Goal: Check status: Check status

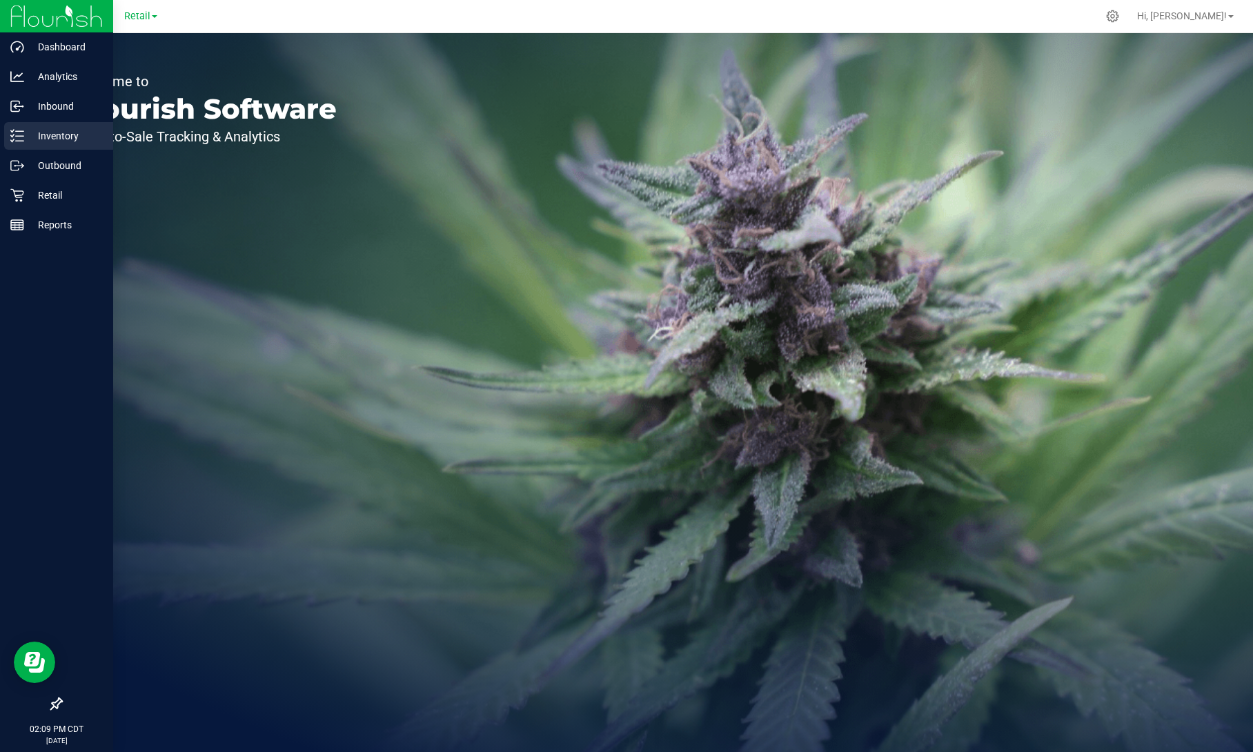
click at [57, 128] on p "Inventory" at bounding box center [65, 136] width 83 height 17
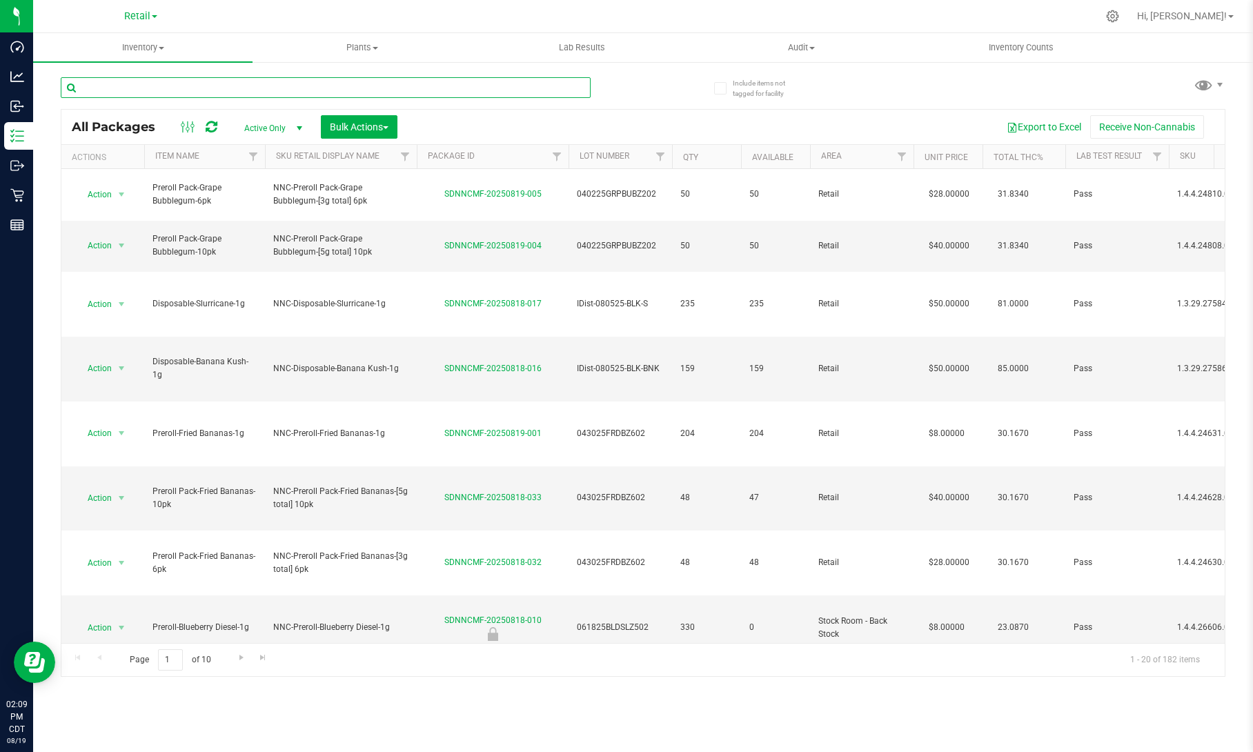
click at [480, 95] on input "text" at bounding box center [326, 87] width 530 height 21
paste input "SDNNCRT-20240509-001"
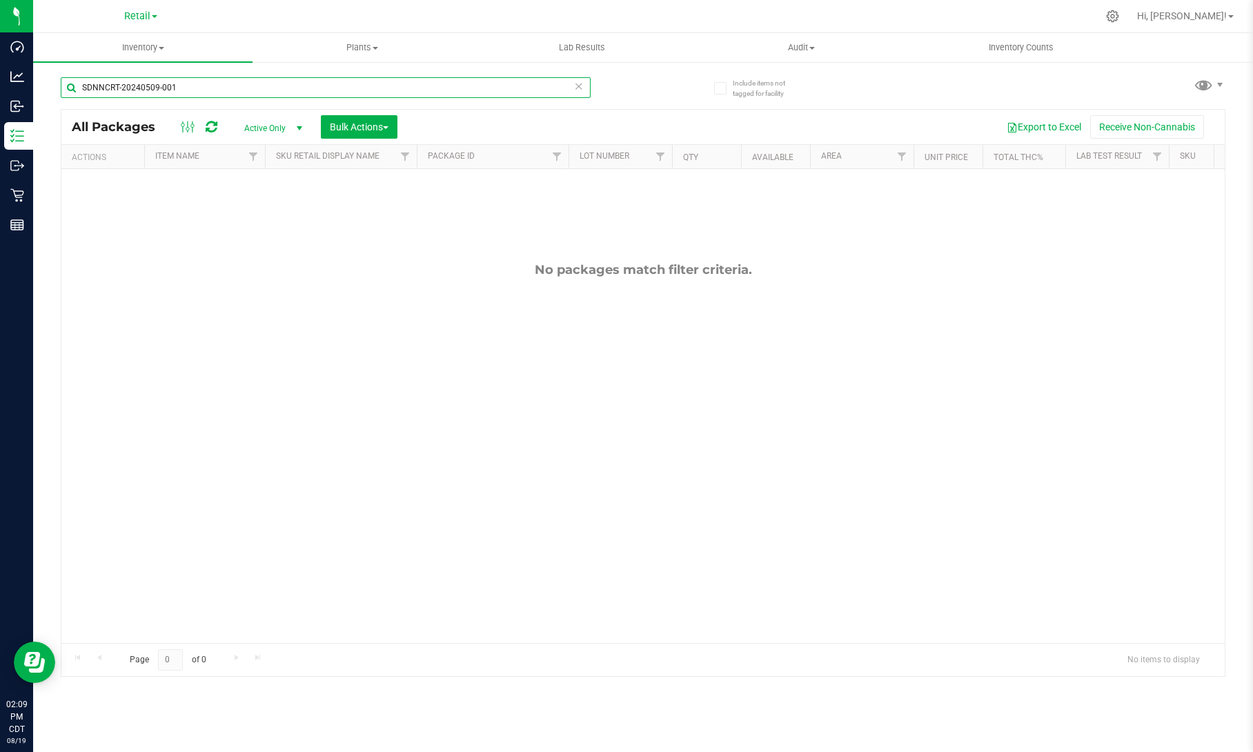
type input "SDNNCRT-20240509-001"
click at [284, 132] on span "Active Only" at bounding box center [271, 128] width 76 height 19
click at [270, 210] on li "All" at bounding box center [270, 212] width 75 height 21
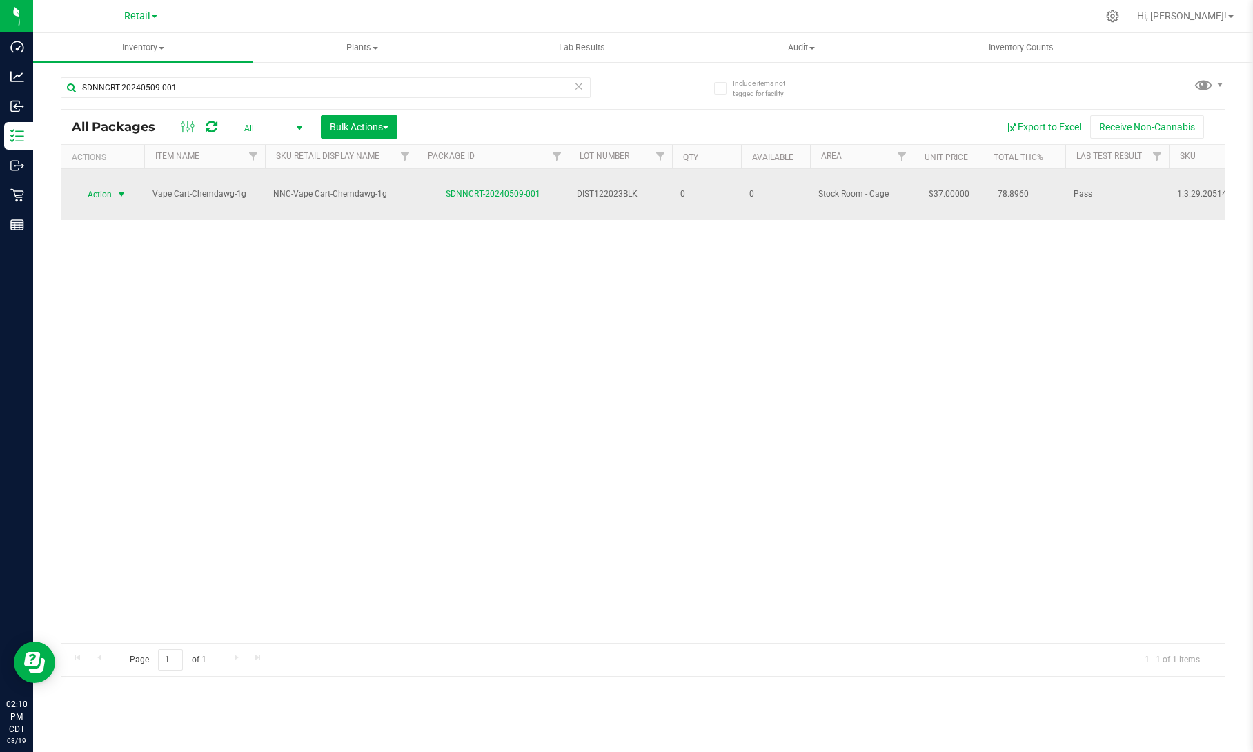
click at [109, 185] on span "Action" at bounding box center [93, 194] width 37 height 19
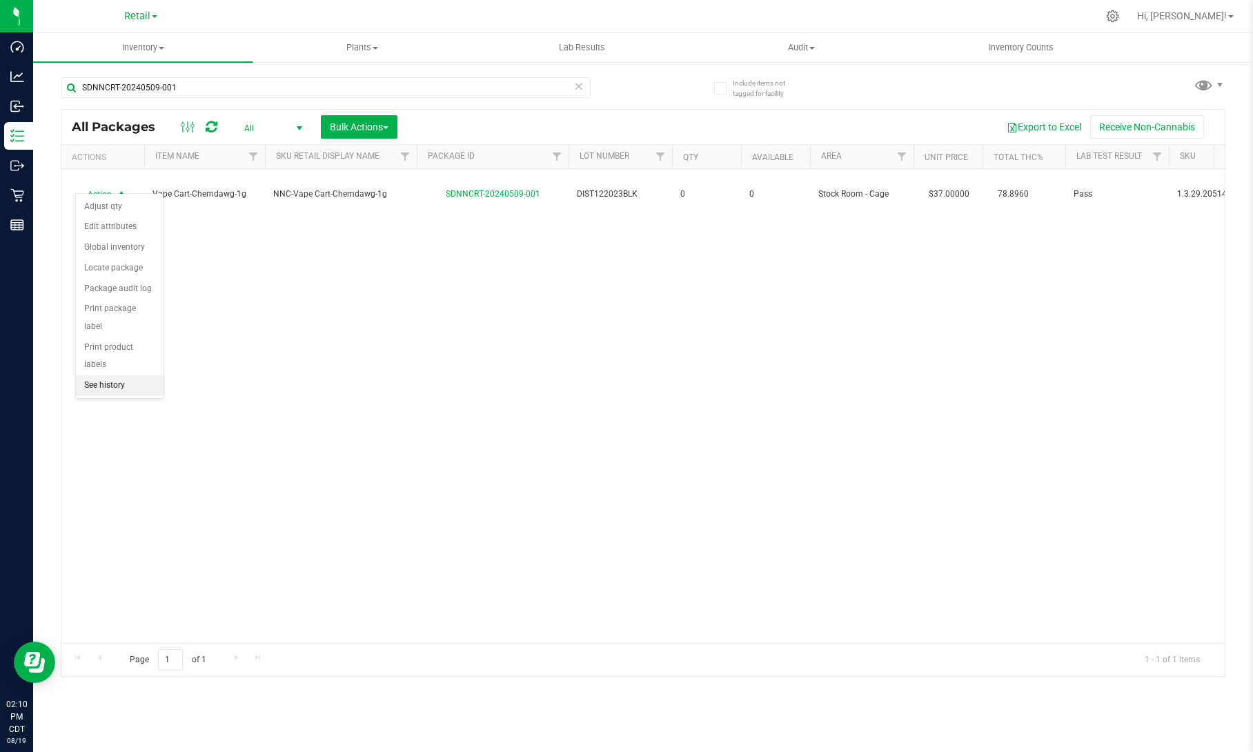
click at [134, 375] on li "See history" at bounding box center [120, 385] width 88 height 21
click at [150, 11] on link "Retail" at bounding box center [140, 15] width 33 height 13
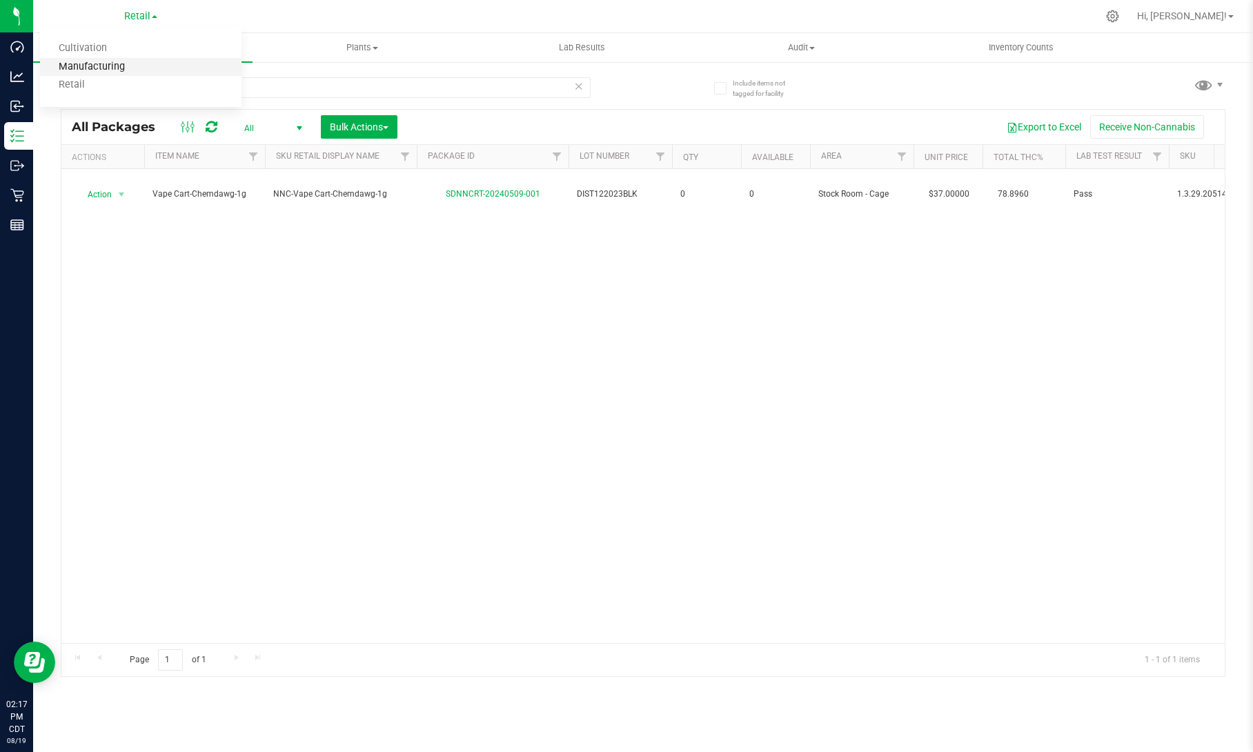
click at [126, 59] on link "Manufacturing" at bounding box center [140, 67] width 201 height 19
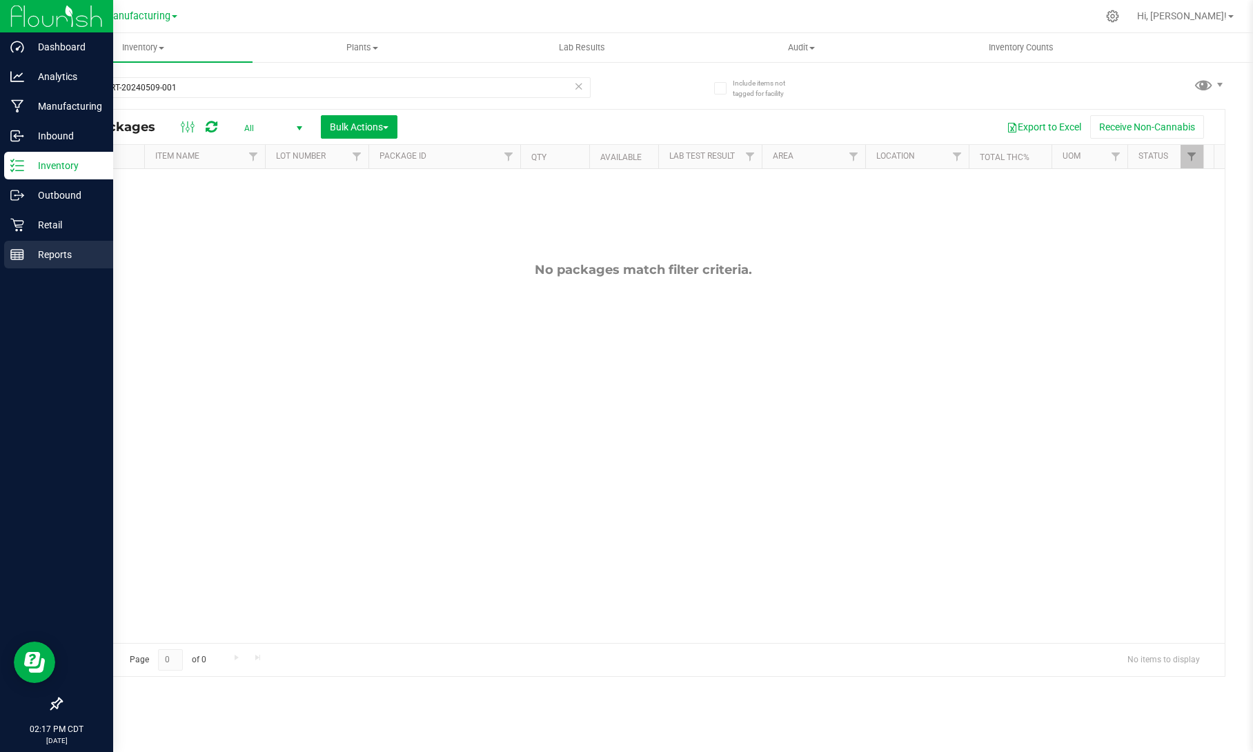
click at [66, 260] on p "Reports" at bounding box center [65, 254] width 83 height 17
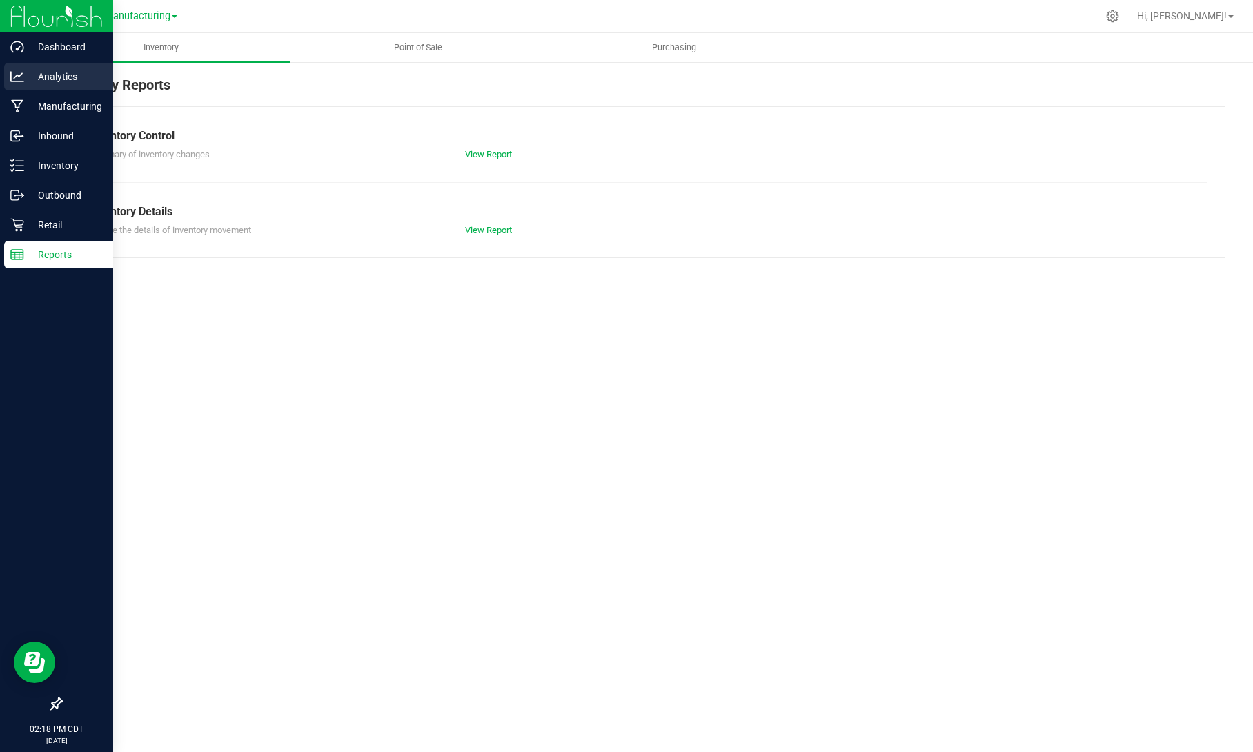
click at [25, 72] on p "Analytics" at bounding box center [65, 76] width 83 height 17
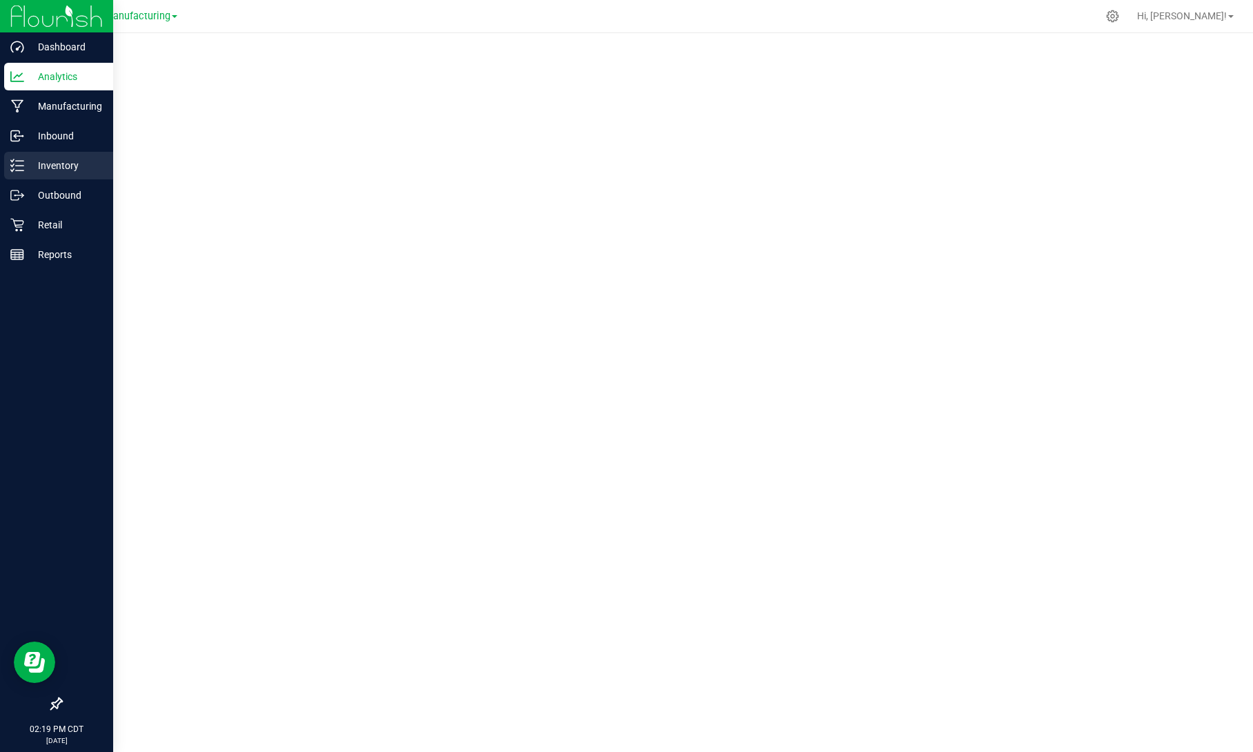
click at [28, 163] on p "Inventory" at bounding box center [65, 165] width 83 height 17
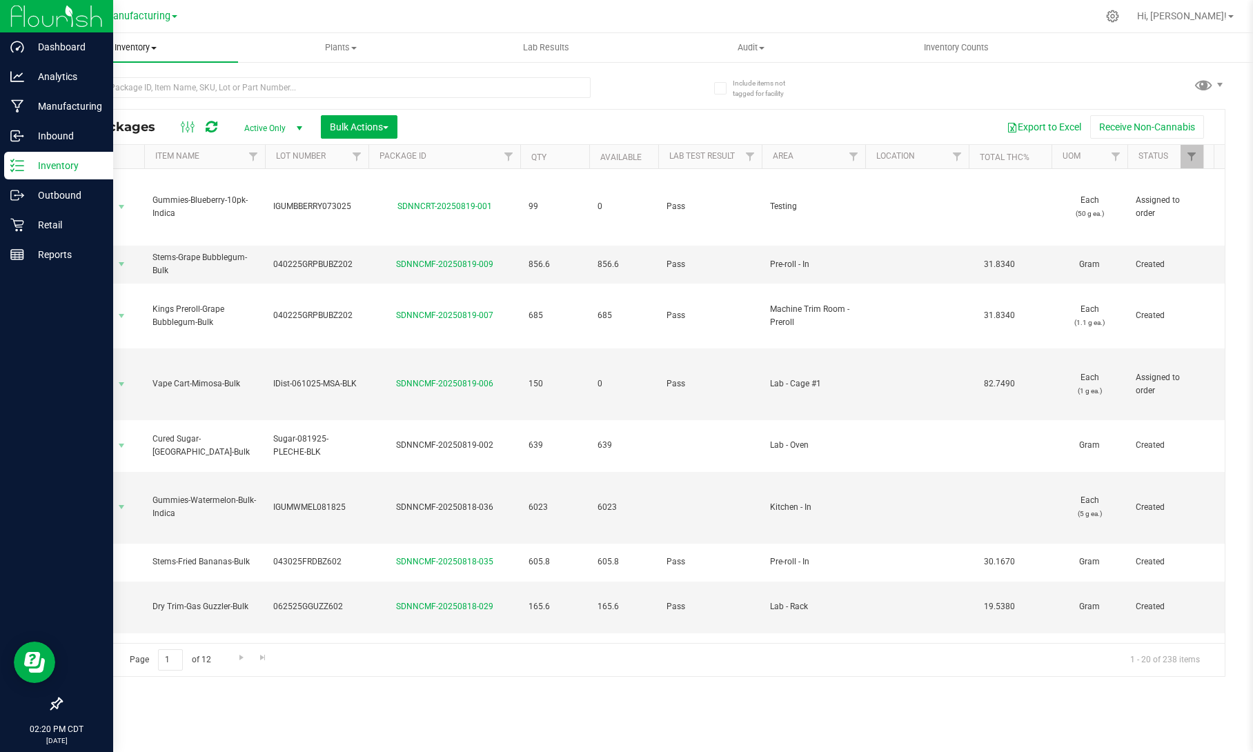
click at [159, 48] on span "Inventory" at bounding box center [135, 47] width 205 height 12
click at [153, 48] on span at bounding box center [154, 48] width 6 height 3
click at [107, 116] on span "Waste log" at bounding box center [74, 116] width 82 height 12
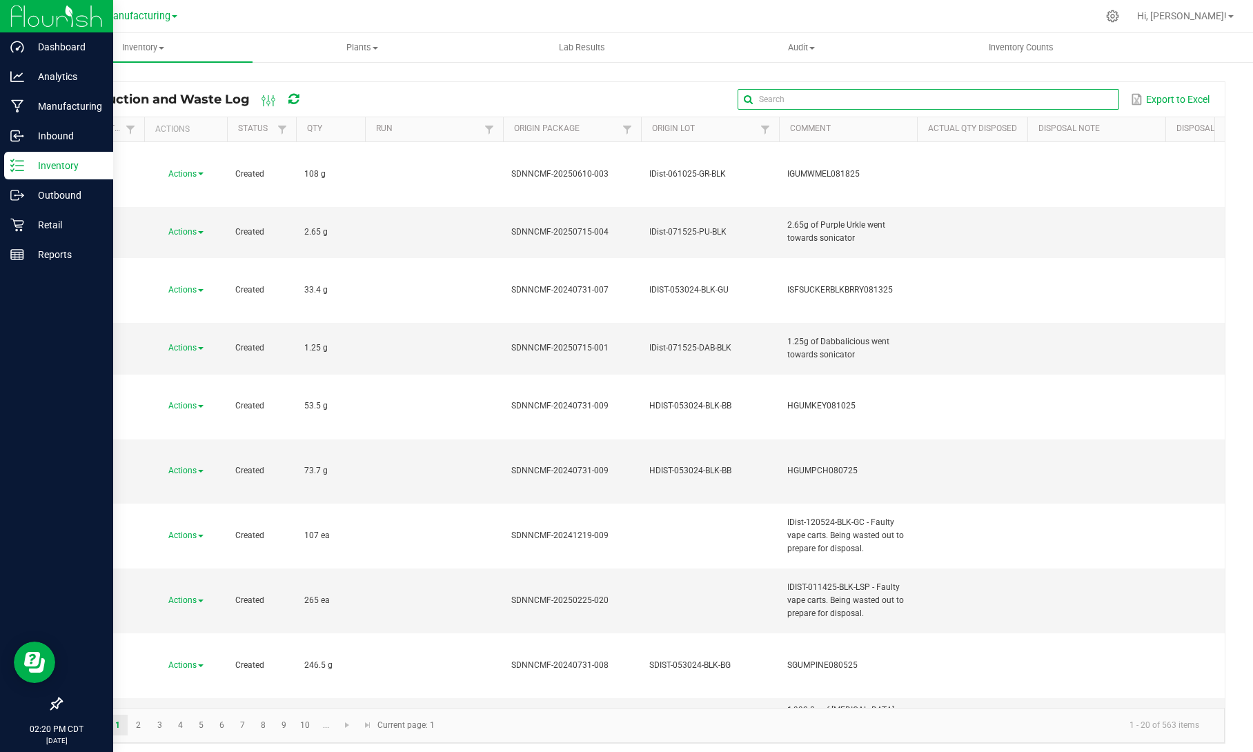
click at [1088, 99] on input "text" at bounding box center [928, 99] width 381 height 21
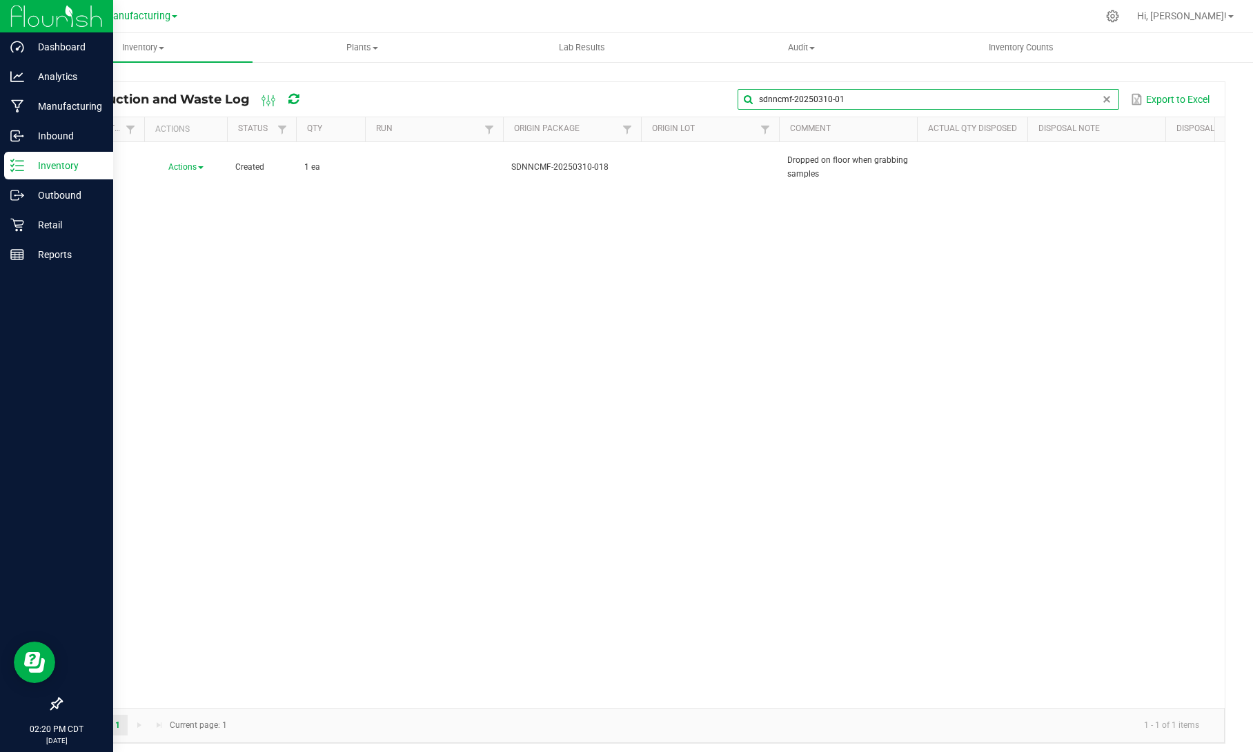
type input "sdnncmf-20250310-01"
click at [70, 262] on p "Reports" at bounding box center [65, 254] width 83 height 17
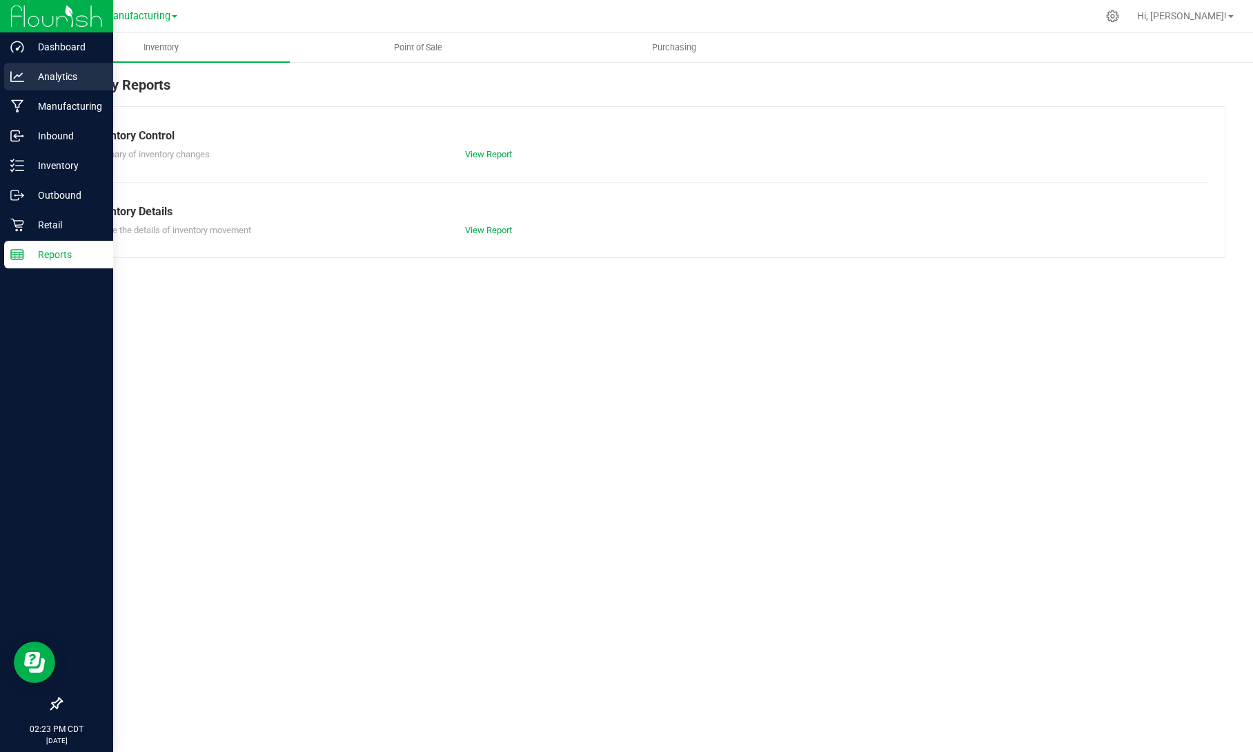
click at [30, 65] on div "Analytics" at bounding box center [58, 77] width 109 height 28
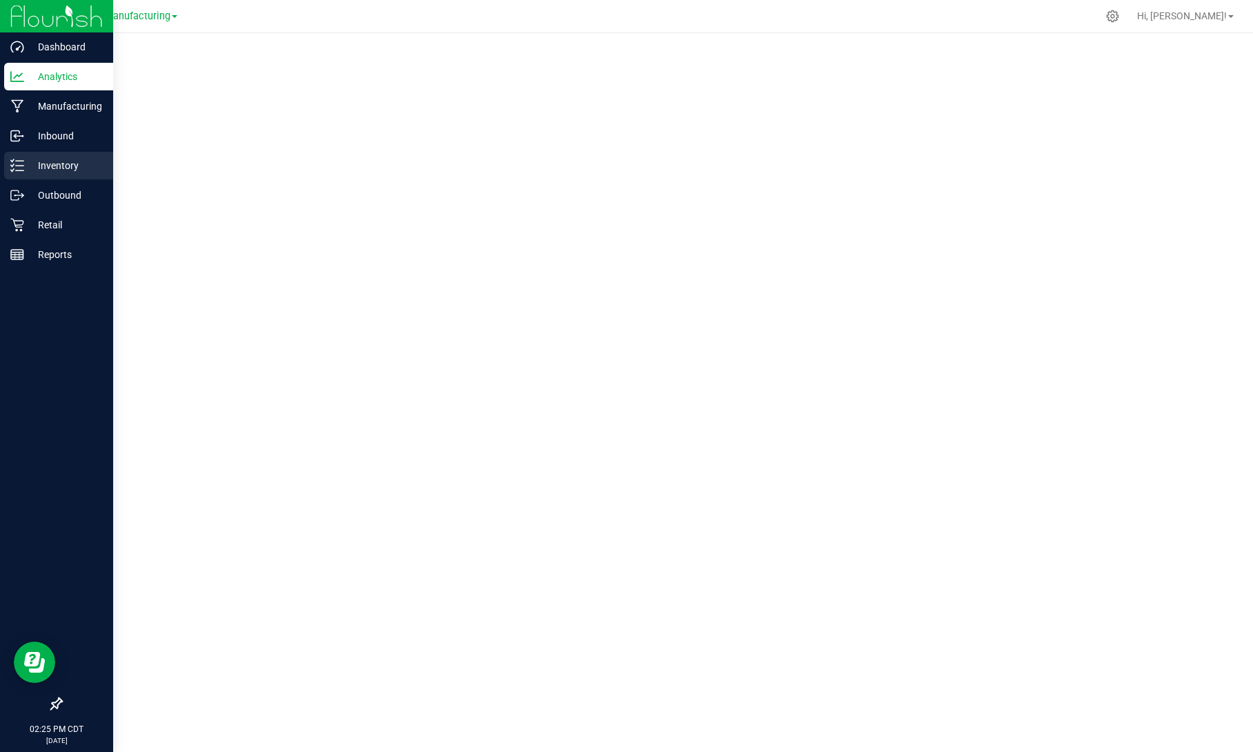
click at [37, 167] on p "Inventory" at bounding box center [65, 165] width 83 height 17
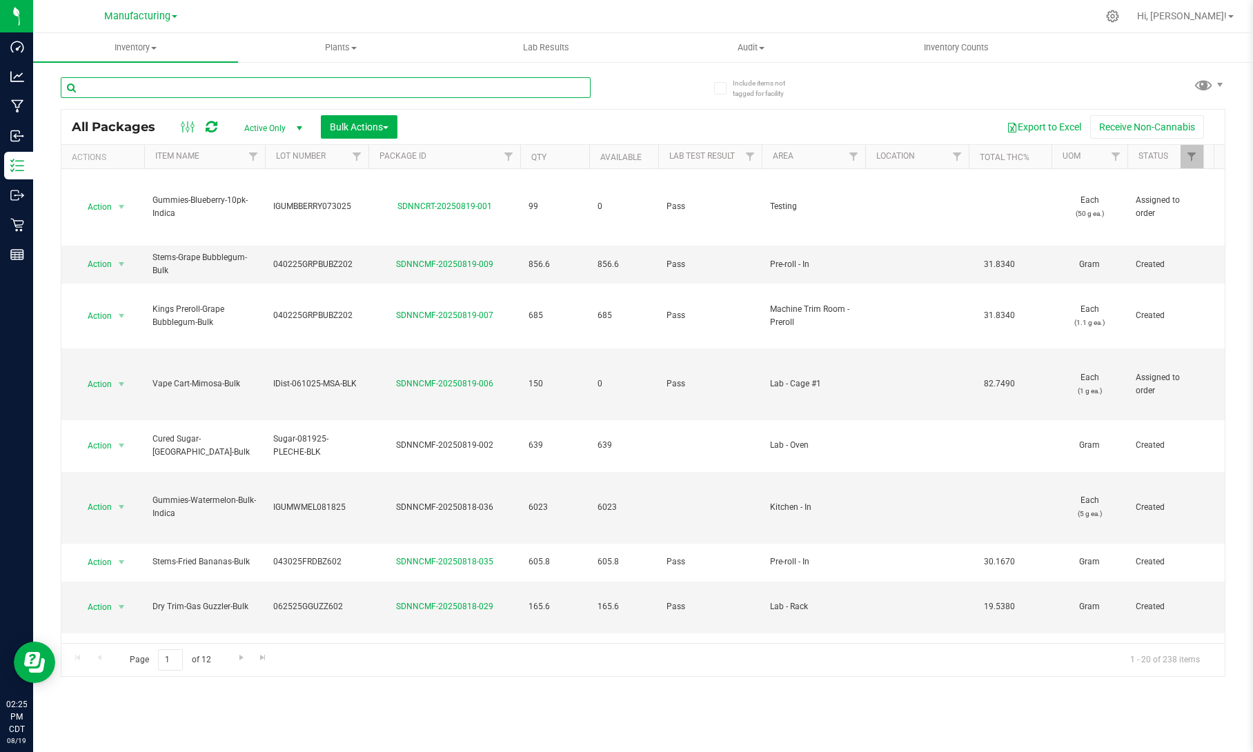
click at [278, 86] on input "text" at bounding box center [326, 87] width 530 height 21
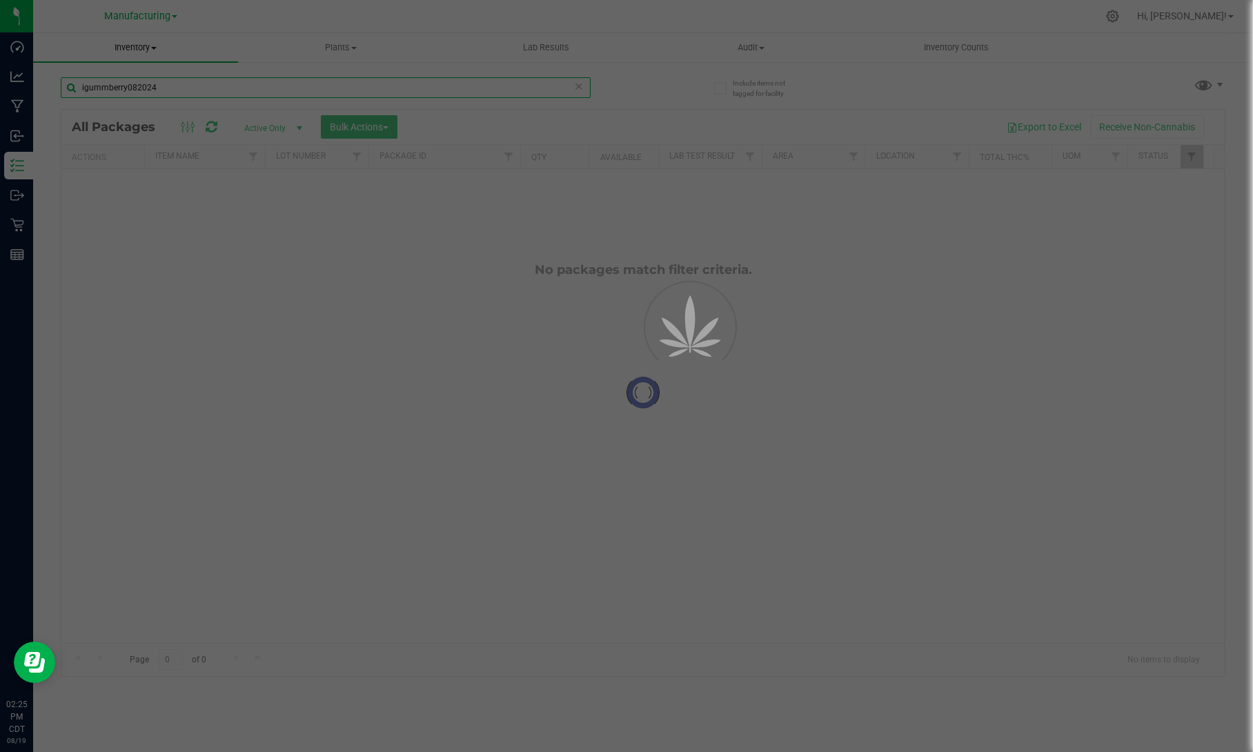
type input "igummberry082024"
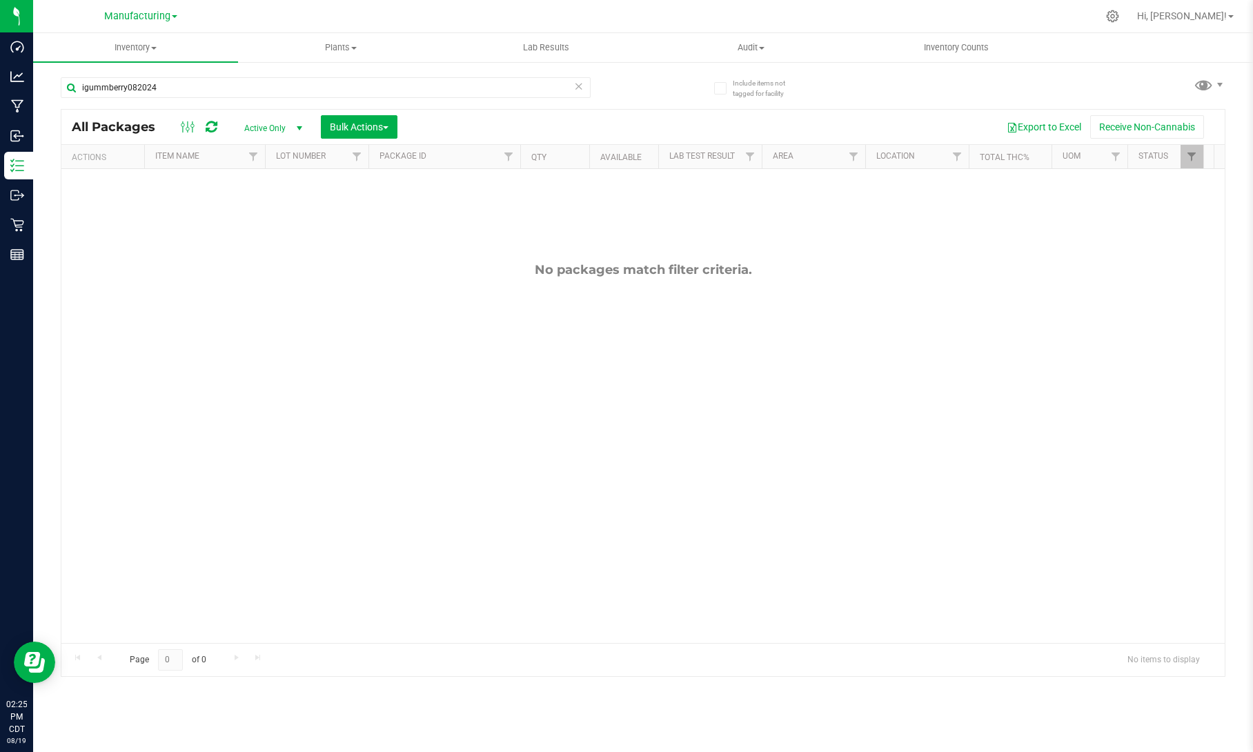
click at [291, 123] on span "select" at bounding box center [298, 128] width 17 height 19
click at [264, 207] on li "All" at bounding box center [270, 212] width 75 height 21
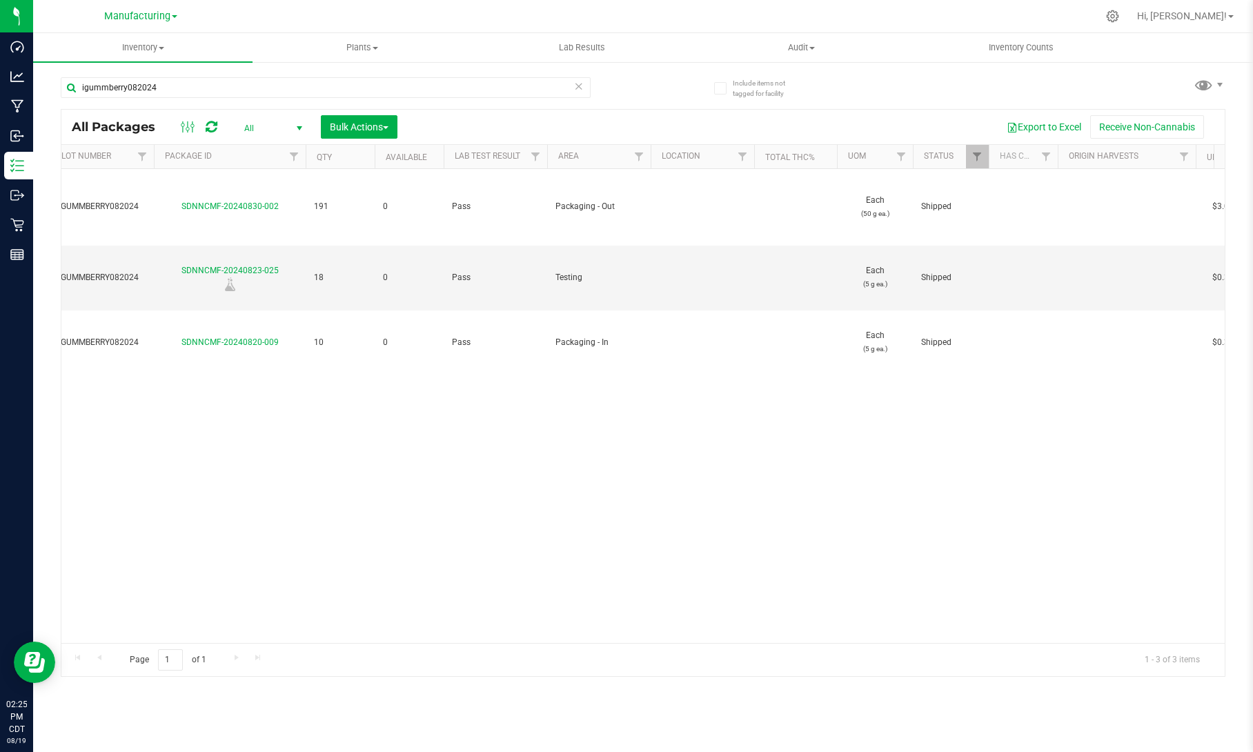
scroll to position [0, 219]
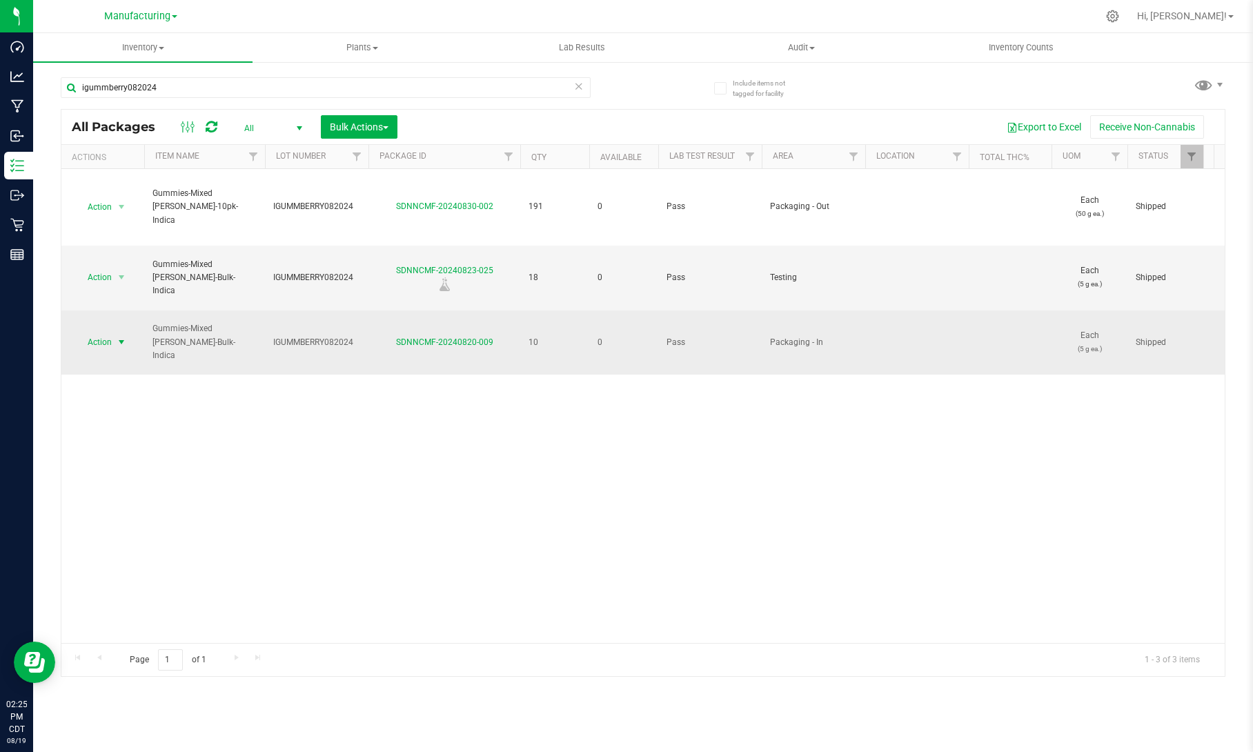
click at [121, 337] on span "select" at bounding box center [121, 342] width 11 height 11
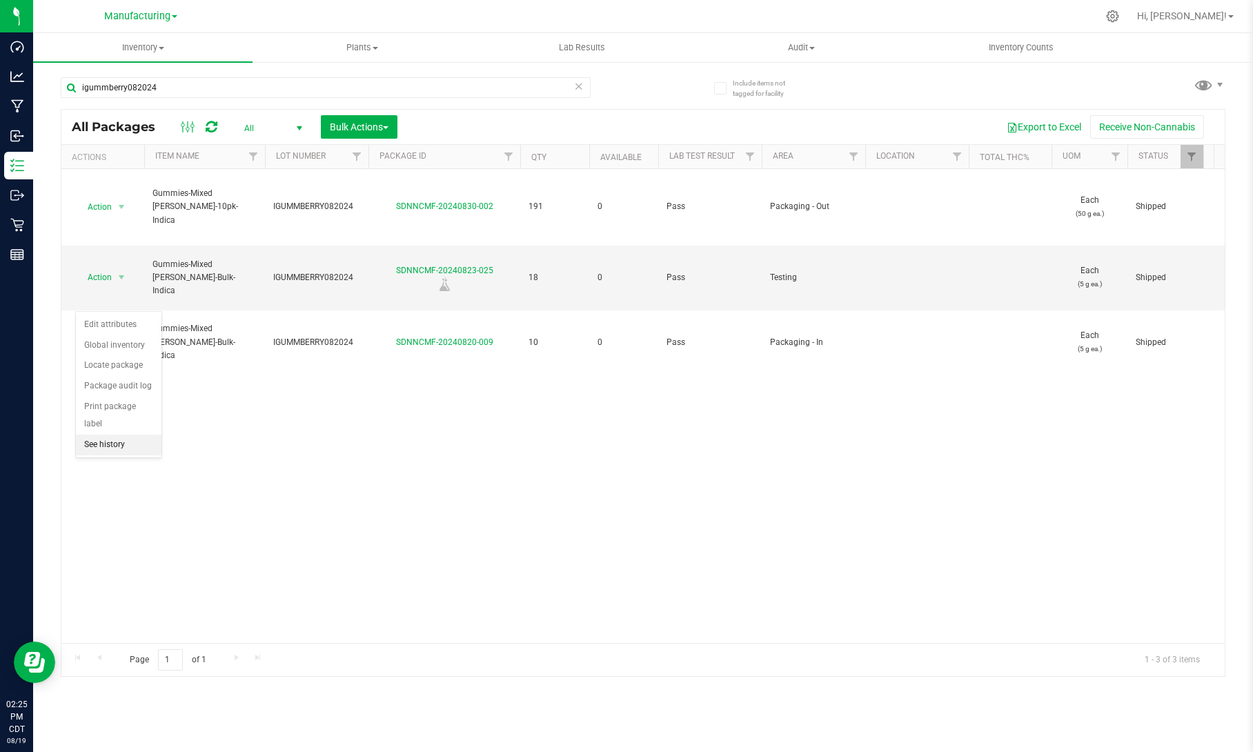
click at [113, 444] on li "See history" at bounding box center [119, 445] width 86 height 21
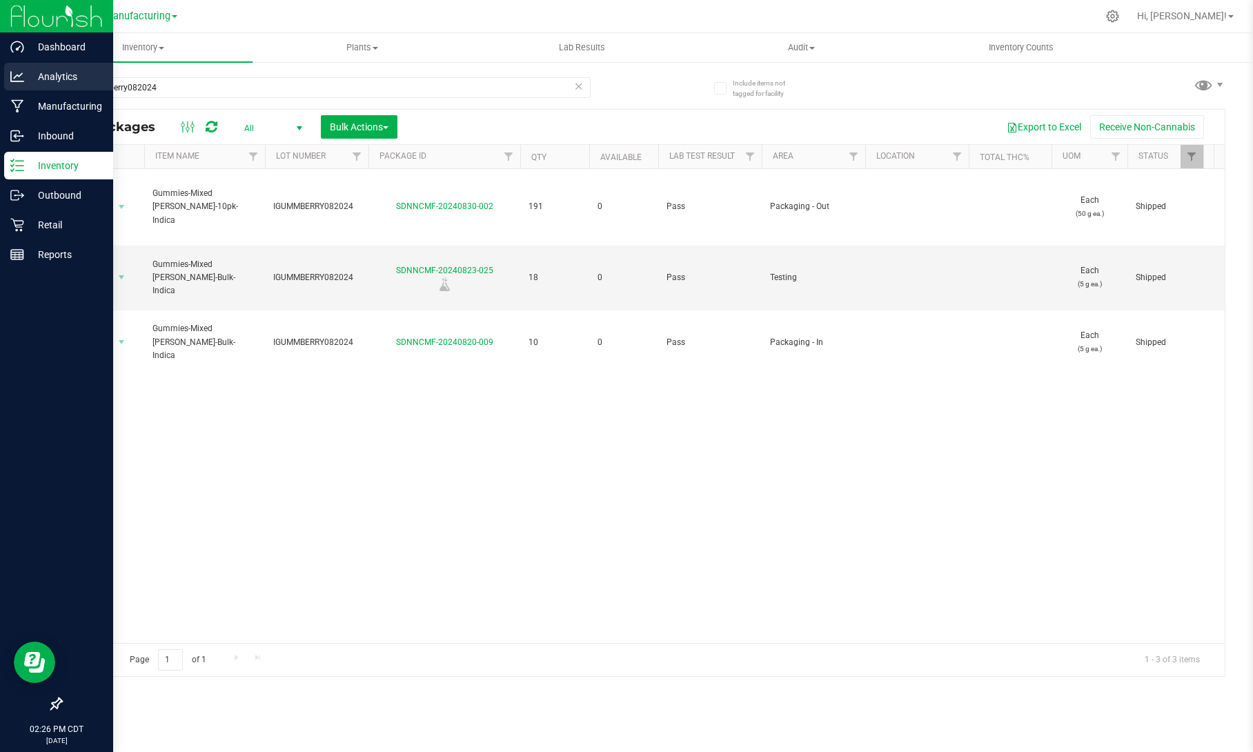
click at [22, 63] on div "Analytics" at bounding box center [58, 77] width 109 height 28
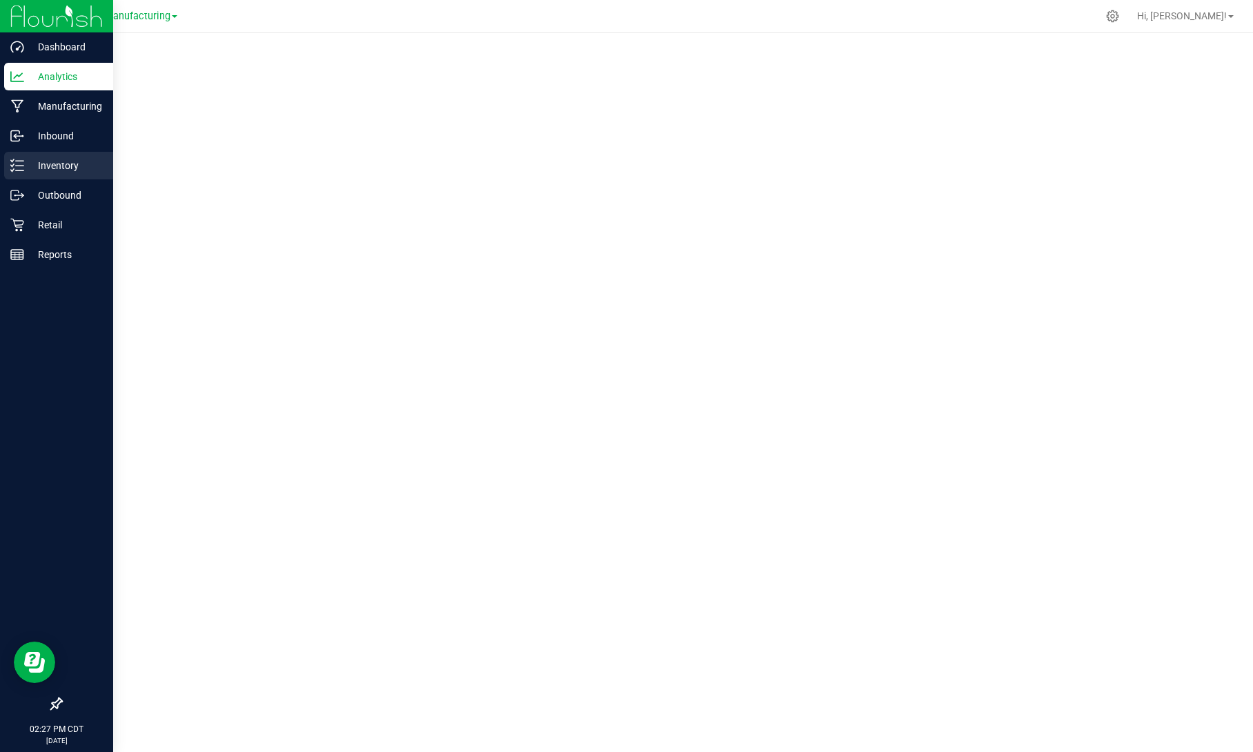
click at [55, 164] on p "Inventory" at bounding box center [65, 165] width 83 height 17
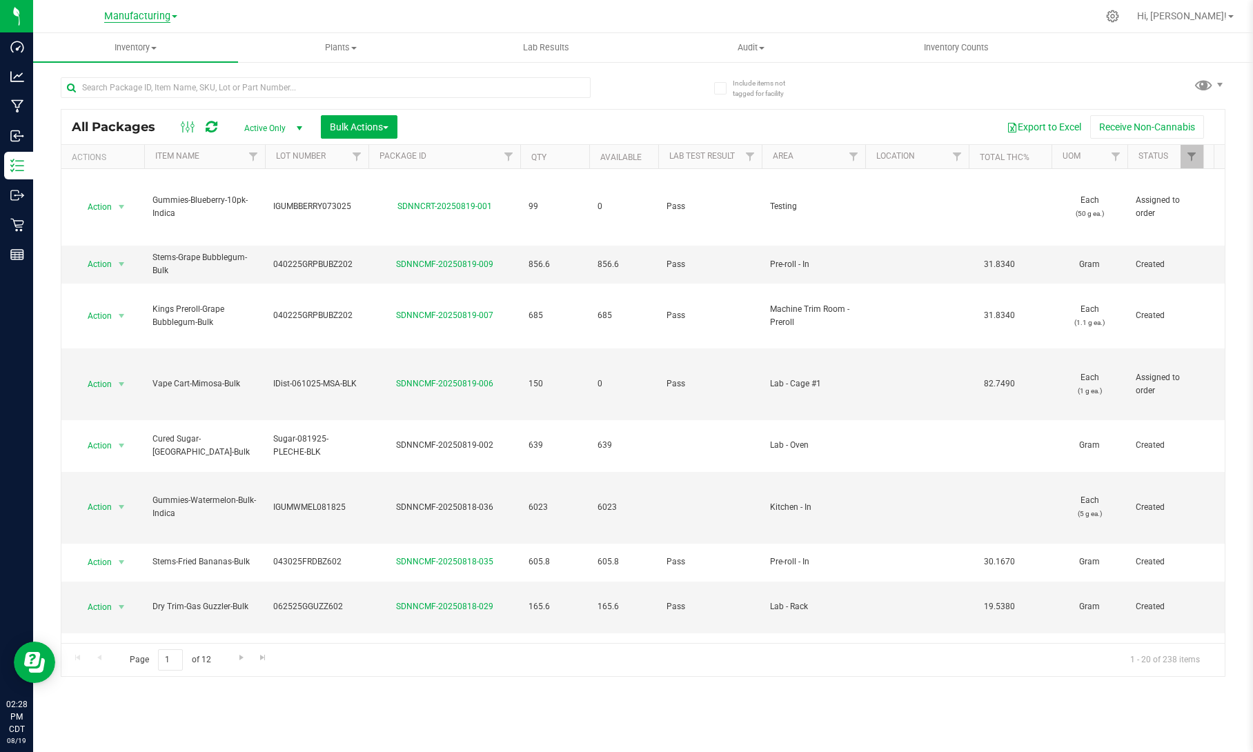
click at [142, 19] on span "Manufacturing" at bounding box center [137, 16] width 66 height 12
click at [83, 87] on link "Retail" at bounding box center [140, 85] width 201 height 19
